Goal: Task Accomplishment & Management: Manage account settings

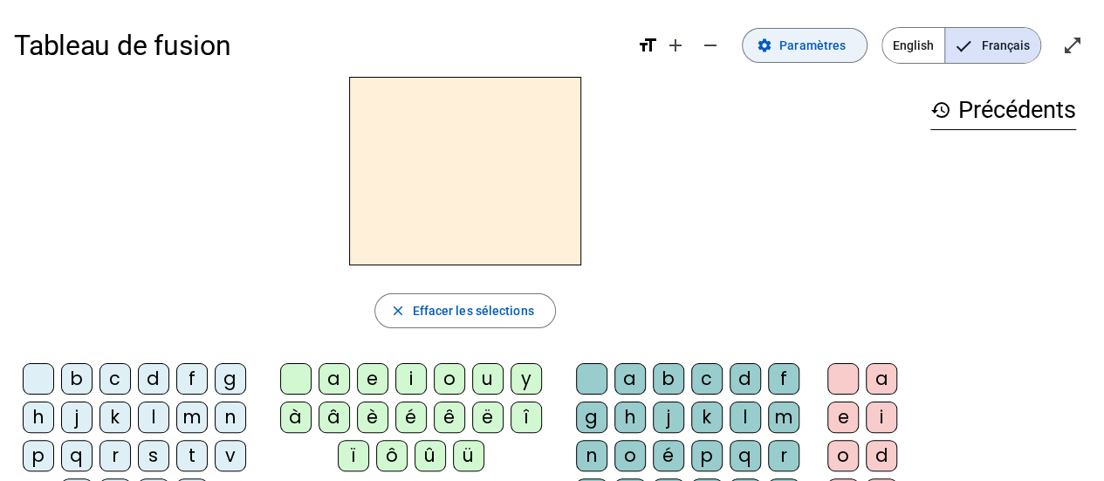
click at [817, 47] on span "Paramètres" at bounding box center [812, 45] width 66 height 21
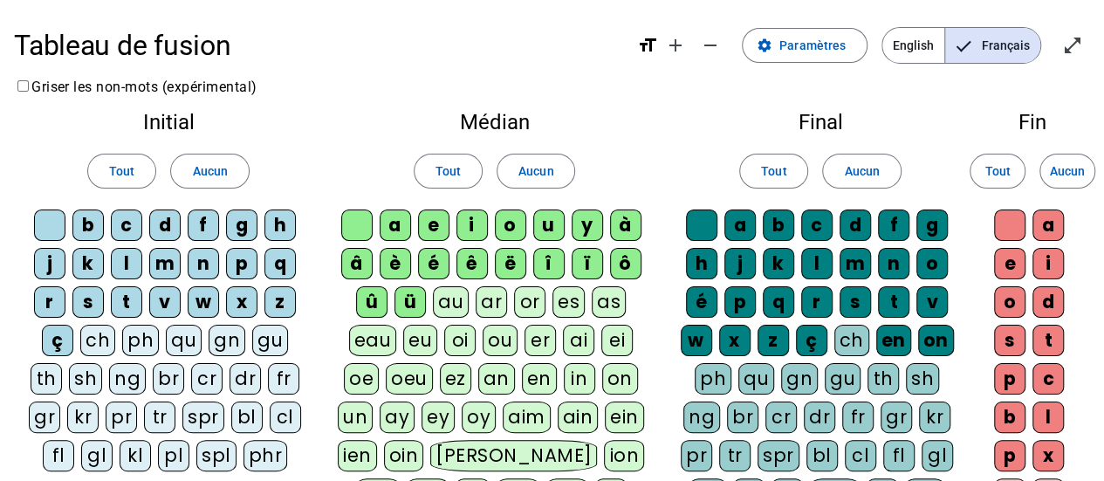
scroll to position [87, 0]
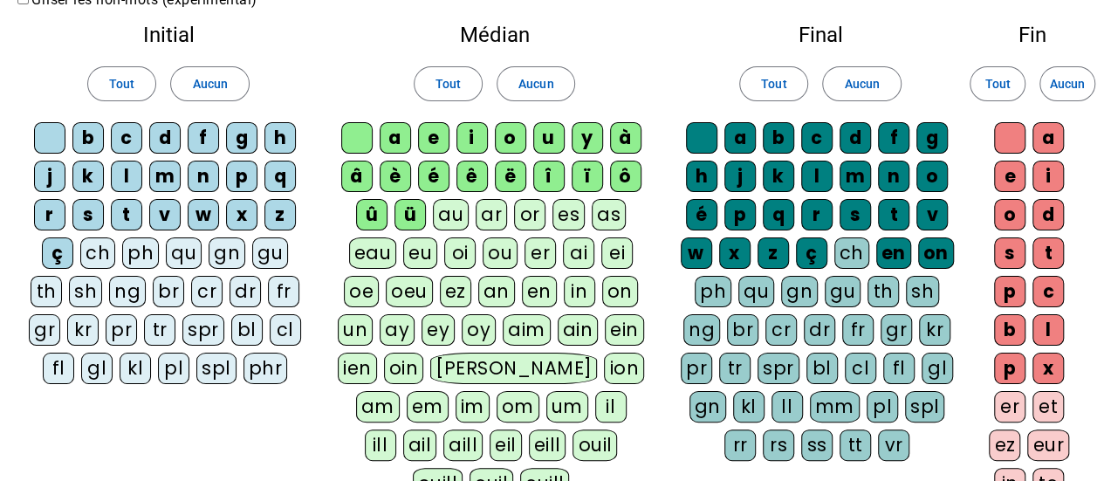
click at [166, 135] on div "d" at bounding box center [164, 137] width 31 height 31
click at [162, 169] on div "m" at bounding box center [164, 176] width 31 height 31
click at [126, 210] on div "t" at bounding box center [126, 214] width 31 height 31
click at [121, 170] on div "l" at bounding box center [126, 176] width 31 height 31
drag, startPoint x: 408, startPoint y: 133, endPoint x: 445, endPoint y: 135, distance: 37.6
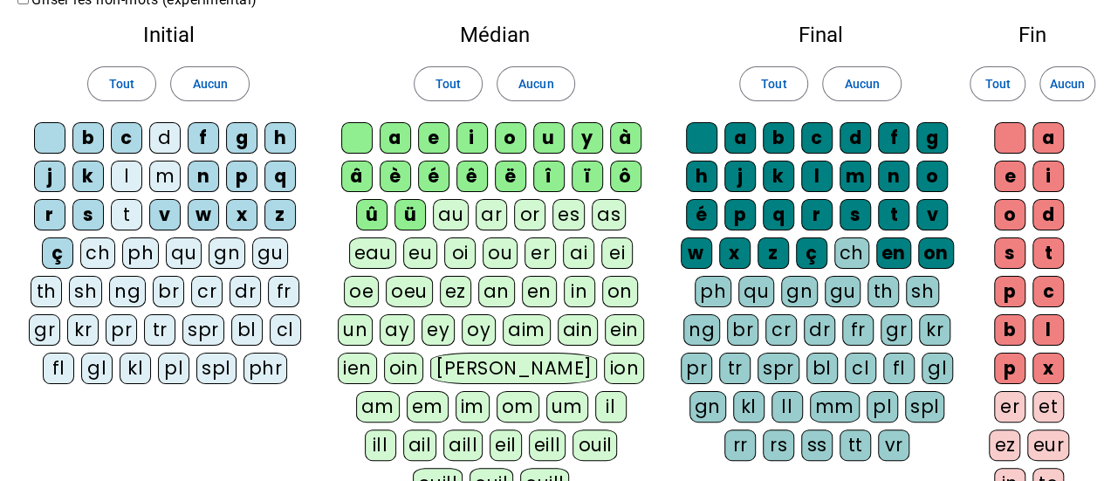
click at [411, 132] on div "a" at bounding box center [395, 137] width 31 height 31
click at [436, 143] on div "e" at bounding box center [433, 137] width 31 height 31
click at [548, 134] on div "u" at bounding box center [548, 137] width 31 height 31
click at [467, 135] on div "i" at bounding box center [472, 137] width 31 height 31
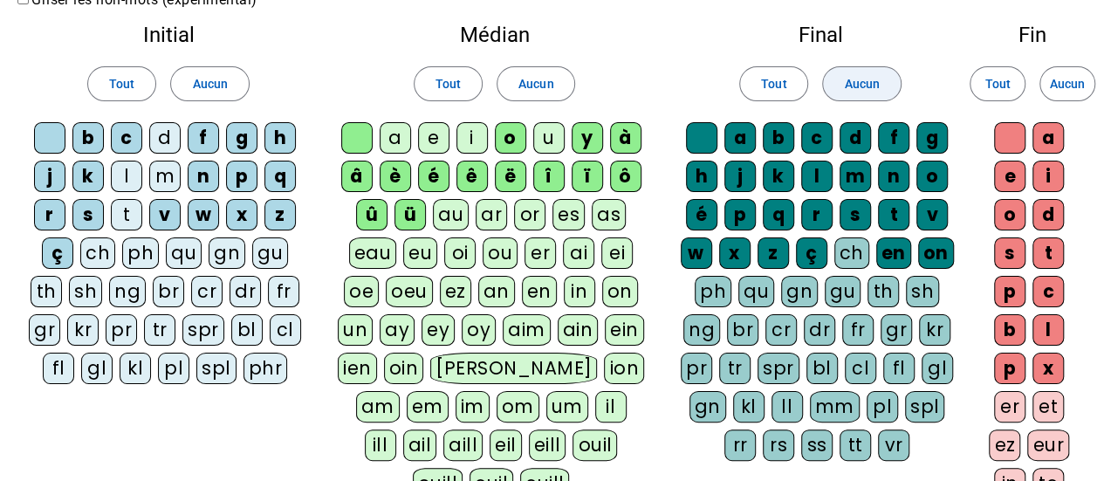
click at [848, 70] on span at bounding box center [861, 84] width 77 height 42
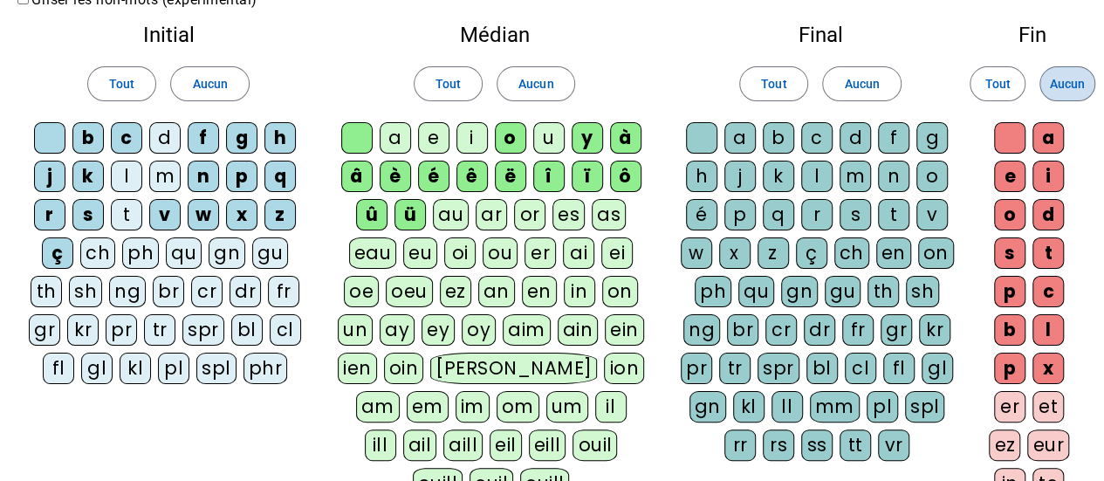
click at [1067, 76] on span "Aucun" at bounding box center [1067, 83] width 35 height 21
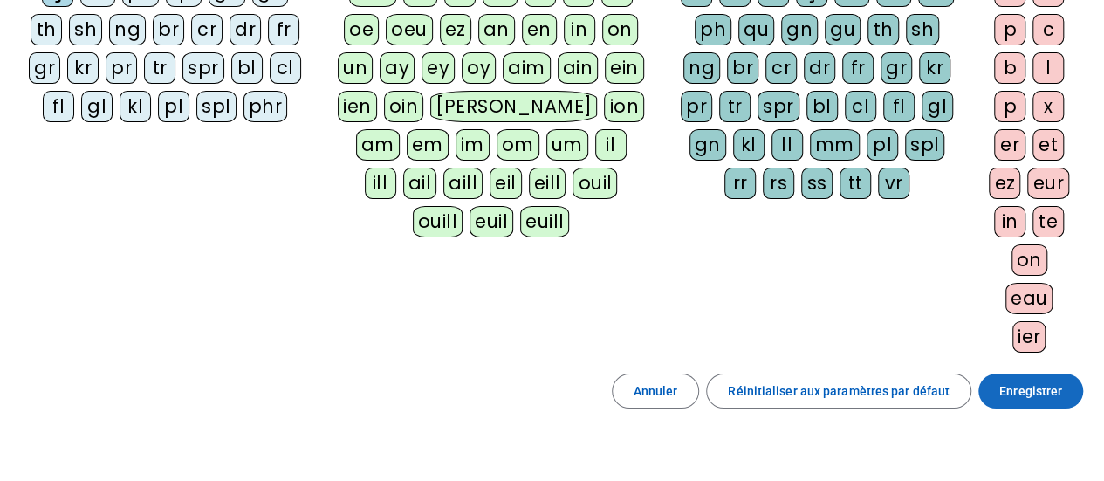
click at [1030, 393] on span "Enregistrer" at bounding box center [1030, 391] width 63 height 21
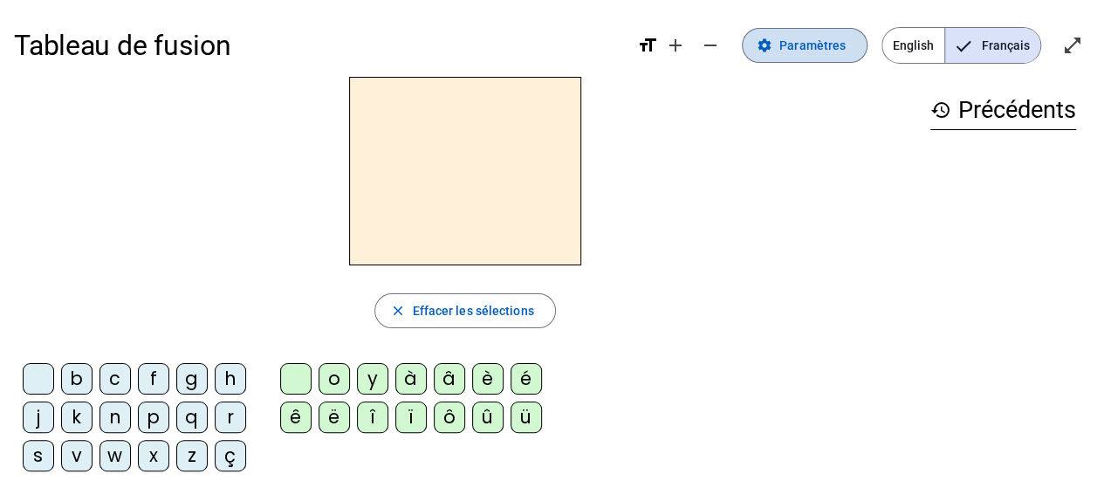
click at [807, 48] on span "Paramètres" at bounding box center [812, 45] width 66 height 21
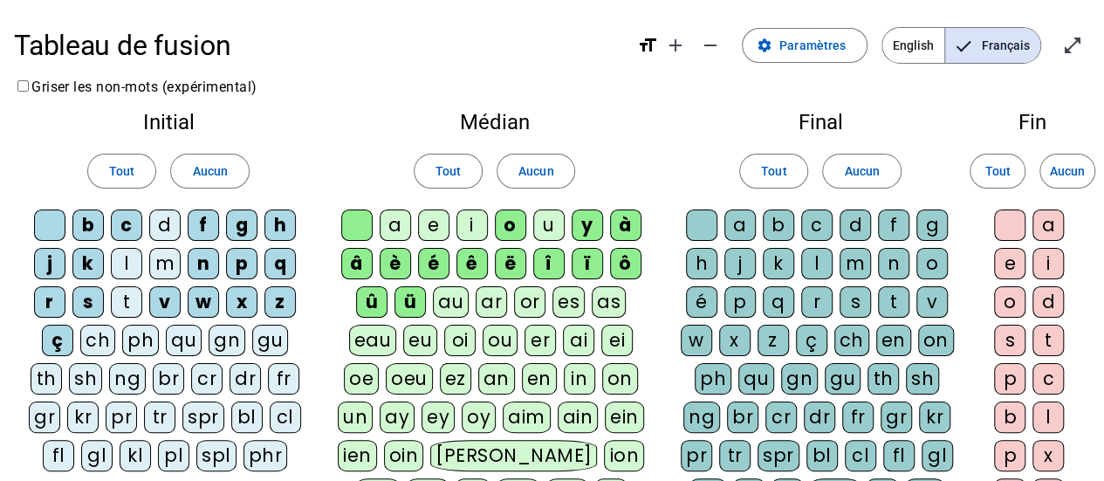
drag, startPoint x: 400, startPoint y: 222, endPoint x: 428, endPoint y: 223, distance: 28.0
click at [403, 222] on div "a" at bounding box center [395, 224] width 31 height 31
click at [429, 223] on div "e" at bounding box center [433, 224] width 31 height 31
click at [468, 224] on div "i" at bounding box center [472, 224] width 31 height 31
click at [522, 163] on span "Aucun" at bounding box center [535, 171] width 35 height 21
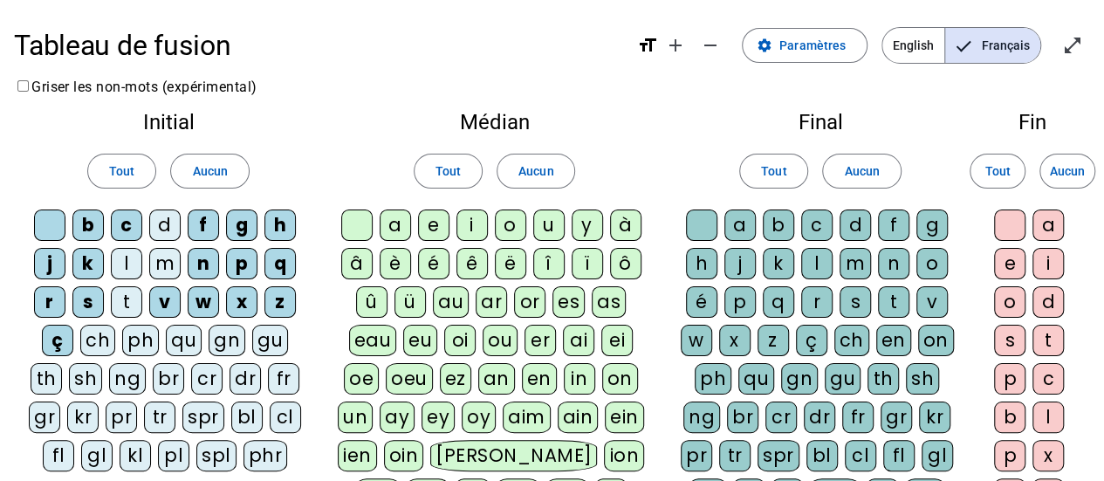
drag, startPoint x: 398, startPoint y: 226, endPoint x: 436, endPoint y: 224, distance: 37.6
click at [399, 226] on div "a" at bounding box center [395, 224] width 31 height 31
click at [436, 223] on div "e" at bounding box center [433, 224] width 31 height 31
click at [542, 223] on div "u" at bounding box center [548, 224] width 31 height 31
click at [237, 176] on span at bounding box center [209, 171] width 77 height 42
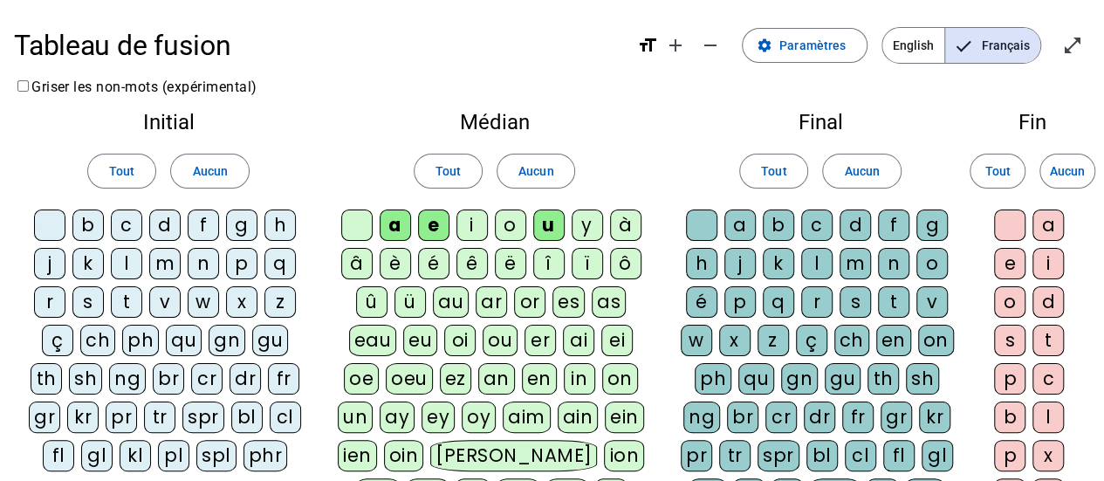
click at [166, 223] on div "d" at bounding box center [164, 224] width 31 height 31
click at [134, 253] on div "l" at bounding box center [126, 263] width 31 height 31
drag, startPoint x: 132, startPoint y: 287, endPoint x: 158, endPoint y: 259, distance: 38.3
click at [137, 284] on div "b c d f g h j k l m n p q r s t v w x z ç ch ph qu gn gu th sh ng br cr dr fr g…" at bounding box center [168, 343] width 281 height 269
click at [158, 259] on div "m" at bounding box center [164, 263] width 31 height 31
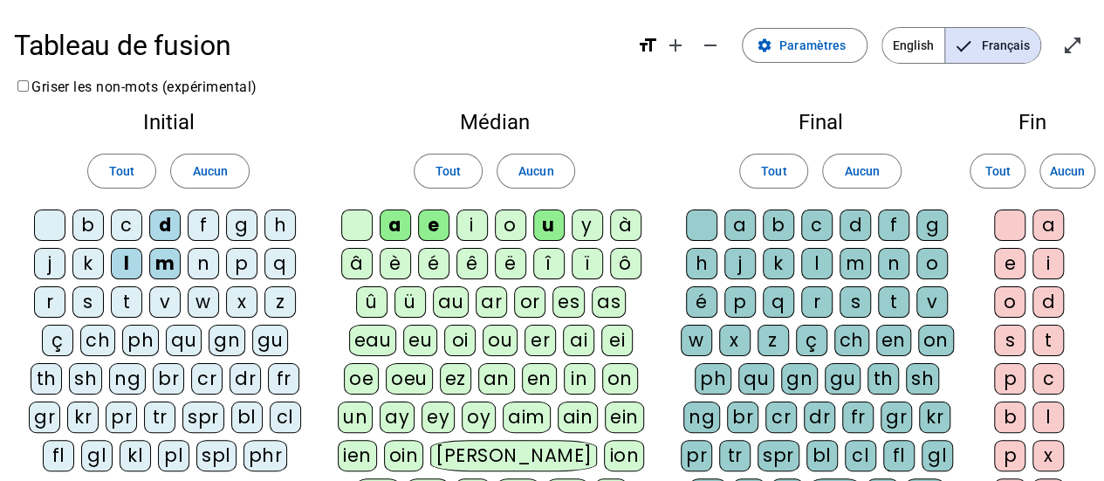
click at [127, 287] on div "t" at bounding box center [126, 301] width 31 height 31
click at [885, 177] on span at bounding box center [861, 171] width 77 height 42
click at [1077, 176] on span "Aucun" at bounding box center [1067, 171] width 35 height 21
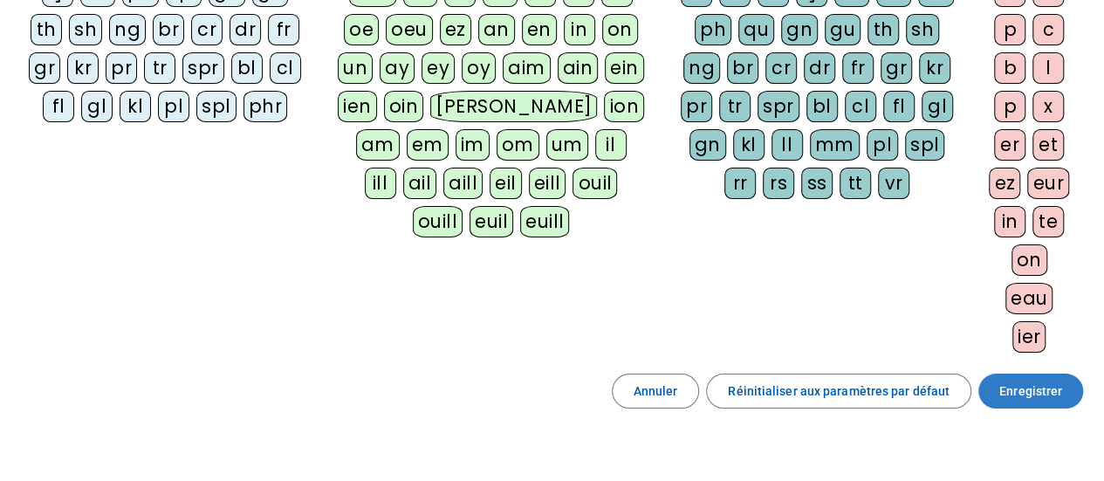
click at [1020, 381] on span "Enregistrer" at bounding box center [1030, 391] width 63 height 21
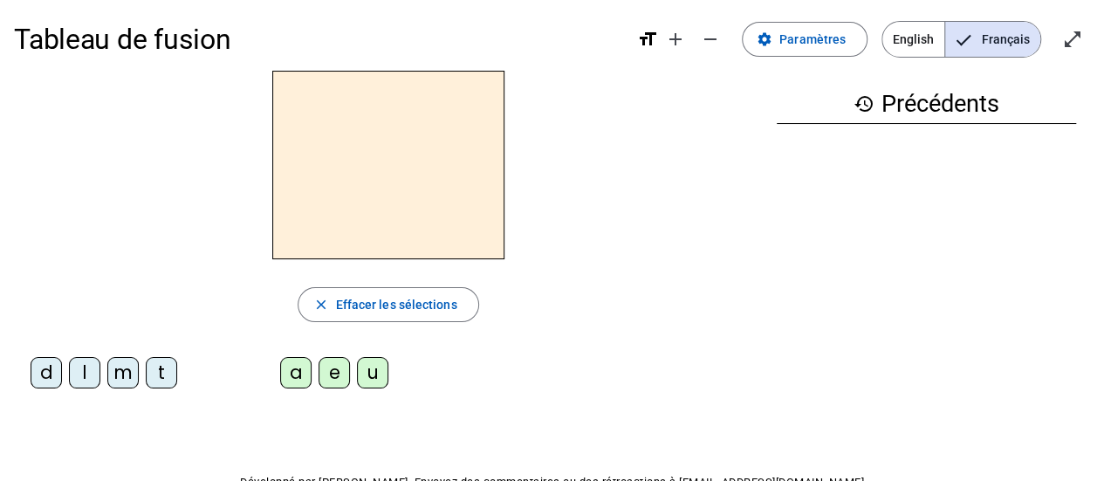
click at [656, 340] on div "close Effacer les sélections d l m t a e u" at bounding box center [388, 237] width 749 height 332
